Goal: Task Accomplishment & Management: Use online tool/utility

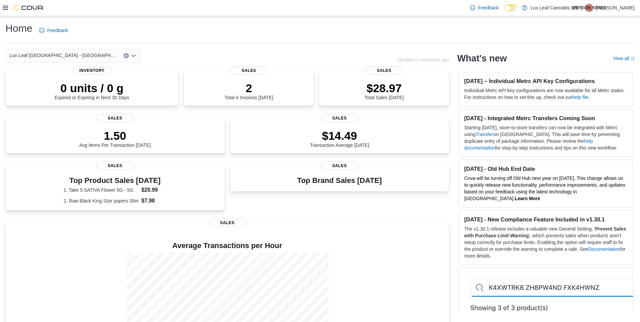
click at [4, 8] on icon at bounding box center [5, 8] width 5 height 4
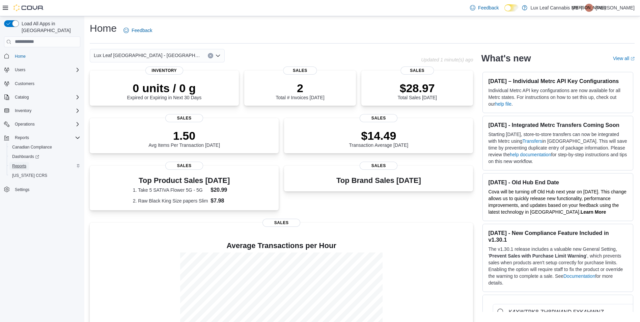
click at [25, 163] on span "Reports" at bounding box center [19, 165] width 14 height 5
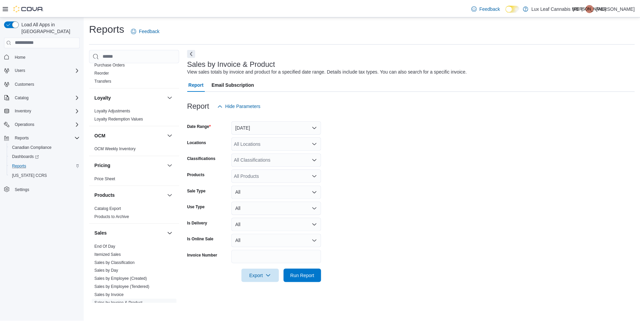
scroll to position [202, 0]
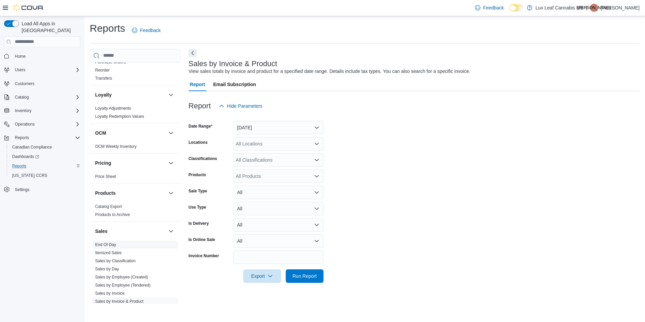
click at [117, 243] on span "End Of Day" at bounding box center [134, 245] width 85 height 8
click at [112, 245] on link "End Of Day" at bounding box center [105, 244] width 21 height 5
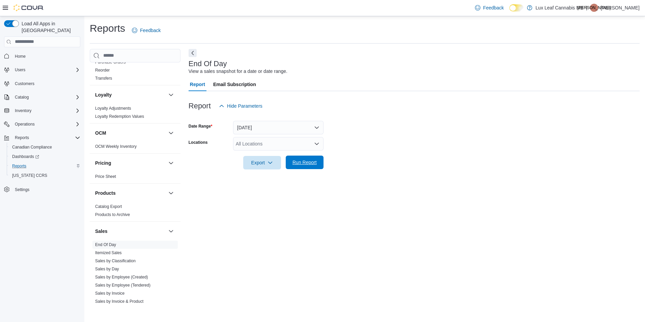
click at [309, 162] on span "Run Report" at bounding box center [305, 162] width 24 height 7
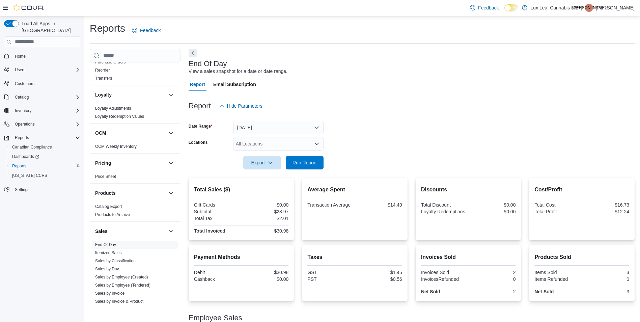
scroll to position [35, 0]
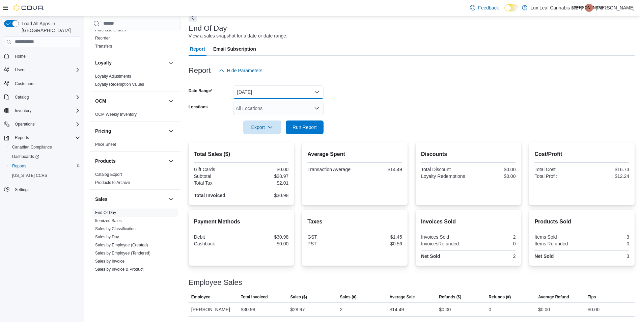
click at [253, 93] on button "[DATE]" at bounding box center [278, 91] width 90 height 13
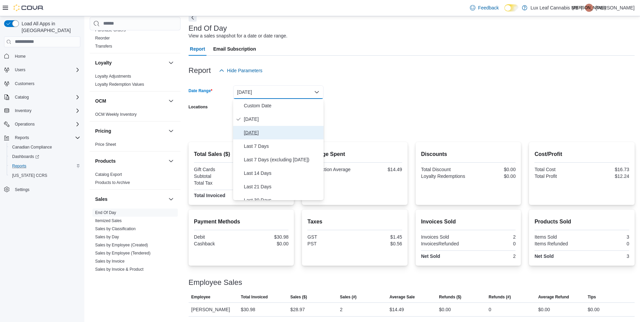
click at [260, 134] on span "[DATE]" at bounding box center [282, 133] width 77 height 8
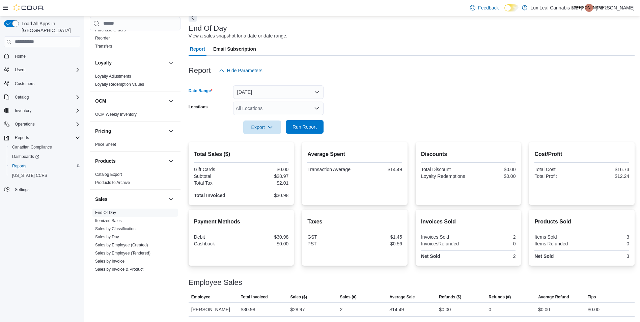
click at [310, 128] on span "Run Report" at bounding box center [305, 127] width 24 height 7
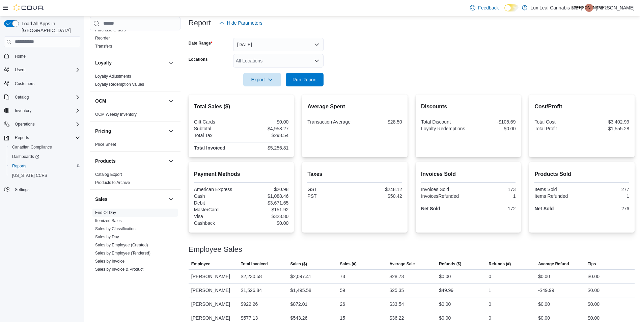
scroll to position [91, 0]
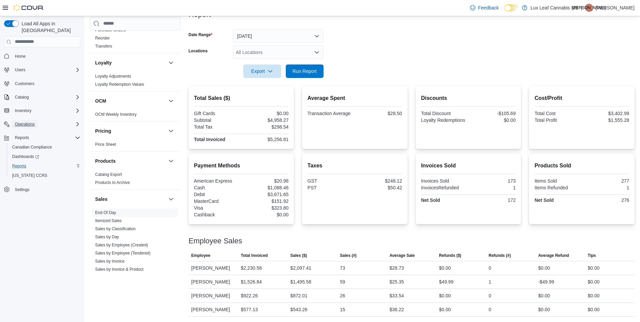
click at [26, 121] on span "Operations" at bounding box center [25, 123] width 20 height 5
click at [27, 131] on span "Cash Management" at bounding box center [29, 133] width 34 height 5
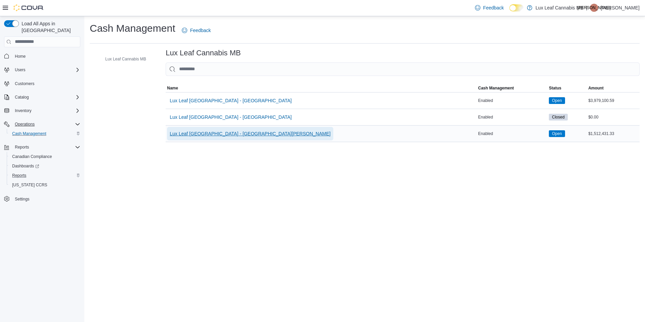
click at [224, 136] on span "Lux Leaf [GEOGRAPHIC_DATA] - [GEOGRAPHIC_DATA][PERSON_NAME]" at bounding box center [250, 133] width 161 height 7
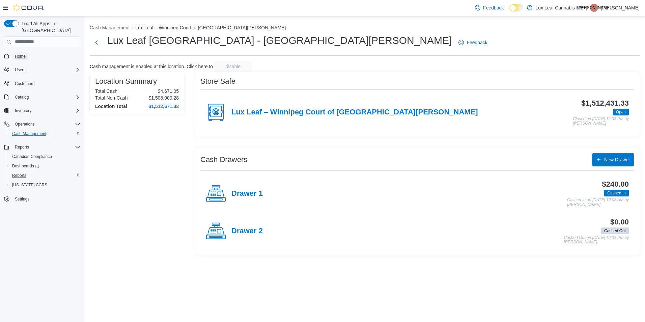
click at [18, 54] on span "Home" at bounding box center [20, 56] width 11 height 5
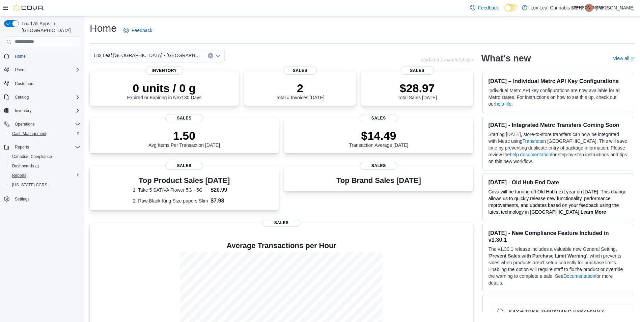
click at [25, 173] on span "Reports" at bounding box center [19, 175] width 14 height 5
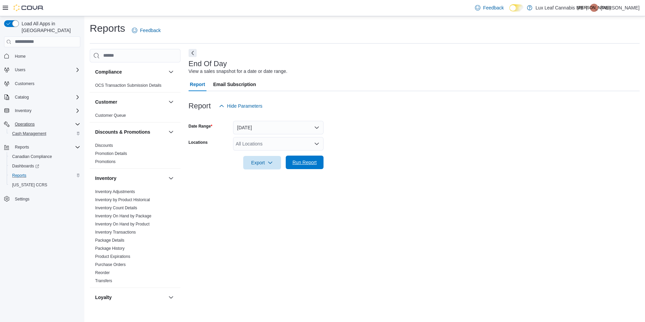
click at [303, 163] on span "Run Report" at bounding box center [305, 162] width 24 height 7
